Goal: Task Accomplishment & Management: Complete application form

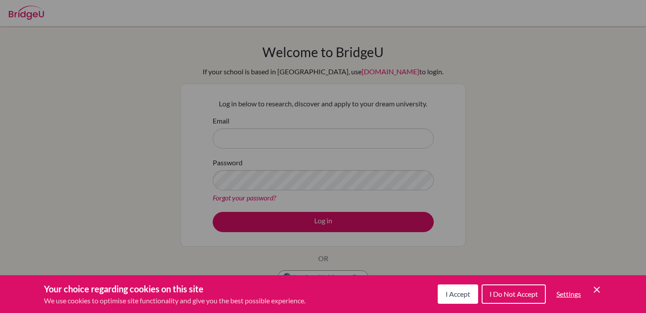
click at [594, 286] on icon "Cookie Control Close Icon" at bounding box center [596, 289] width 11 height 11
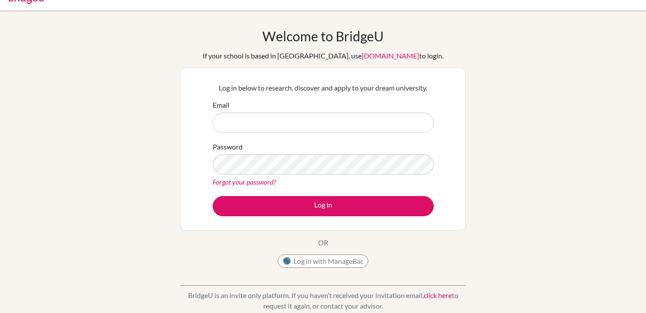
scroll to position [17, 0]
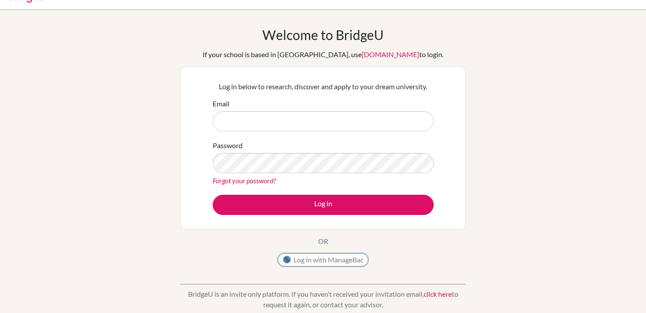
click at [325, 259] on button "Log in with ManageBac" at bounding box center [323, 259] width 90 height 13
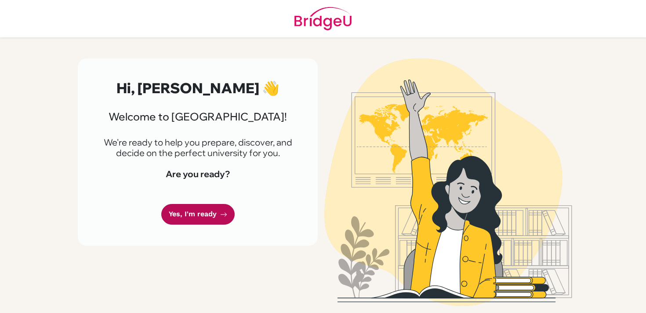
click at [196, 221] on link "Yes, I'm ready" at bounding box center [197, 214] width 73 height 21
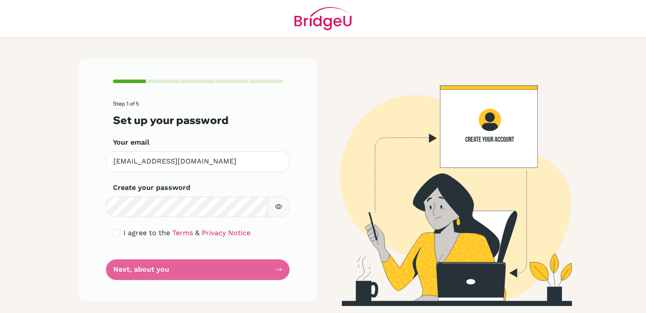
click at [282, 209] on icon "button" at bounding box center [278, 206] width 7 height 7
click at [115, 233] on input "checkbox" at bounding box center [116, 232] width 7 height 7
checkbox input "true"
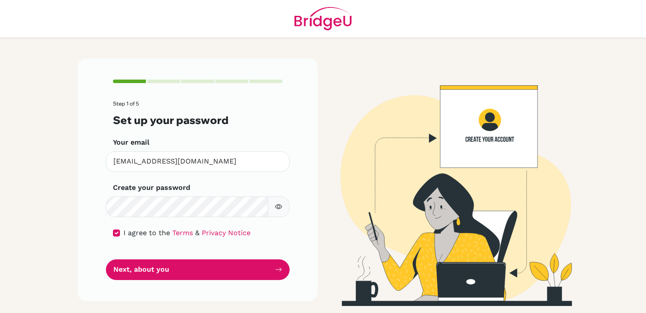
click at [279, 207] on icon "button" at bounding box center [278, 206] width 7 height 7
click at [279, 207] on icon "button" at bounding box center [278, 207] width 6 height 6
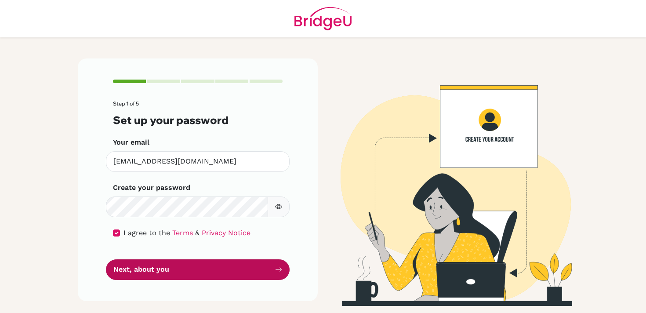
click at [212, 261] on button "Next, about you" at bounding box center [198, 269] width 184 height 21
